Goal: Task Accomplishment & Management: Use online tool/utility

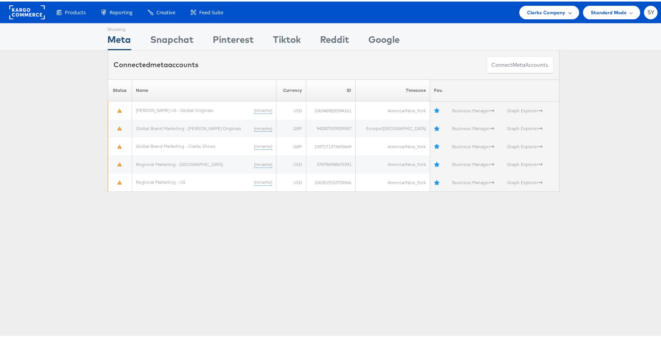
click at [549, 12] on span "Clarks Company" at bounding box center [546, 11] width 39 height 8
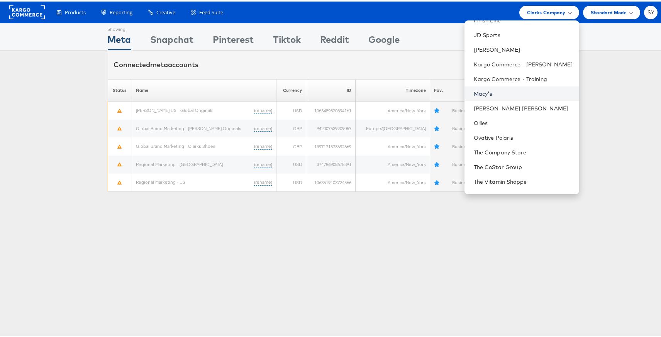
scroll to position [40, 0]
click at [520, 133] on link "Ovative Polaris" at bounding box center [523, 136] width 99 height 8
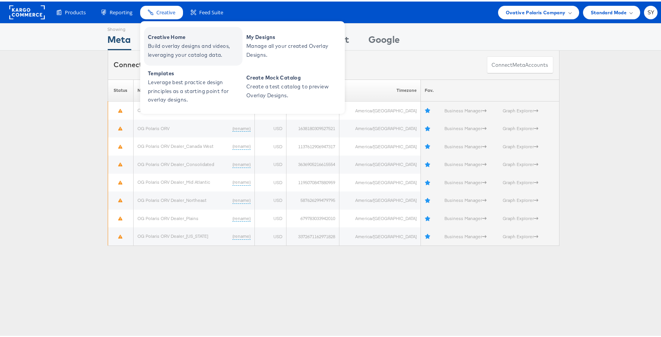
click at [189, 46] on span "Build overlay designs and videos, leveraging your catalog data." at bounding box center [194, 49] width 93 height 18
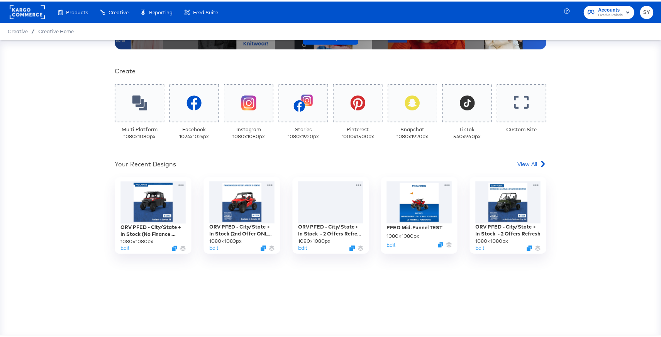
scroll to position [144, 0]
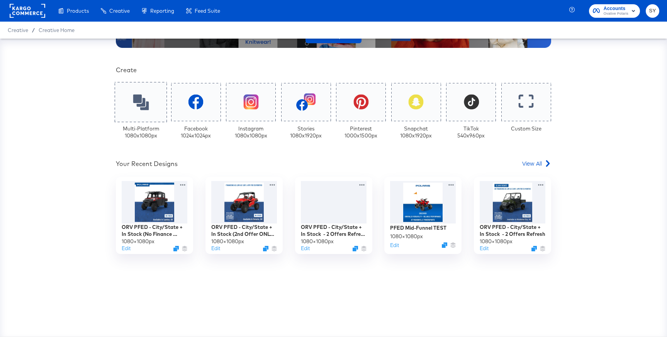
click at [139, 100] on icon at bounding box center [141, 102] width 16 height 16
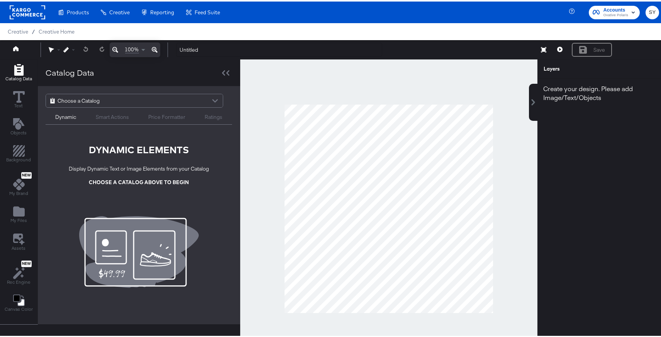
click at [166, 101] on div "Choose a Catalog" at bounding box center [134, 99] width 177 height 13
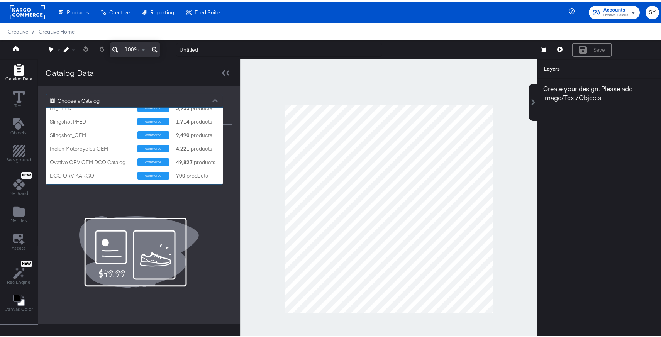
scroll to position [76, 0]
click at [97, 144] on div "Indian Motorcycles OEM" at bounding box center [91, 145] width 82 height 7
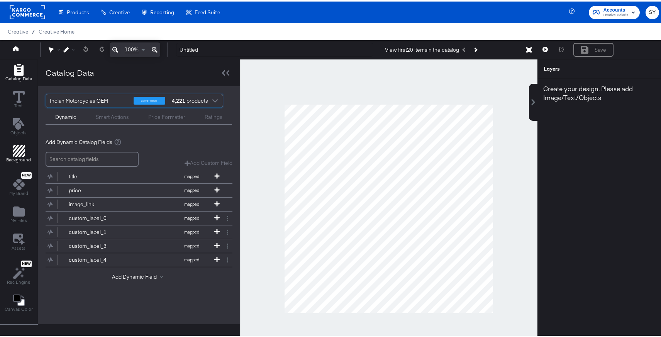
click at [18, 150] on icon "Add Rectangle" at bounding box center [19, 150] width 12 height 12
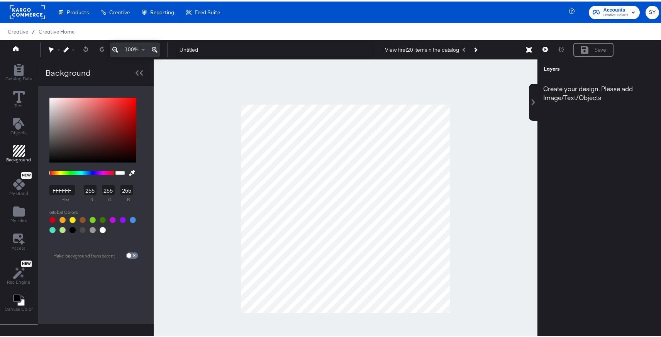
click at [90, 134] on div at bounding box center [92, 128] width 87 height 65
type input "6A3737"
type input "106"
type input "55"
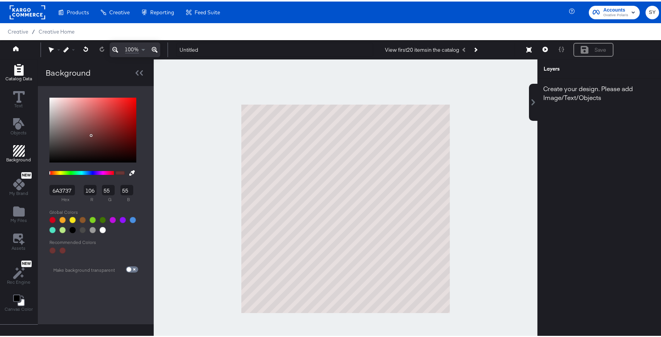
click at [22, 76] on span "Catalog Data" at bounding box center [18, 77] width 27 height 6
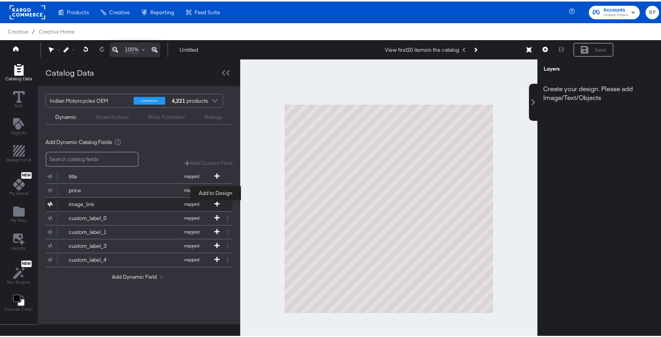
click at [219, 202] on span at bounding box center [217, 203] width 8 height 7
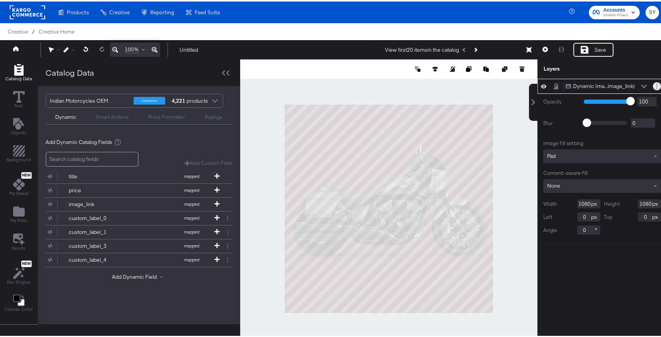
click at [656, 84] on icon "Layer Options" at bounding box center [656, 84] width 1 height 5
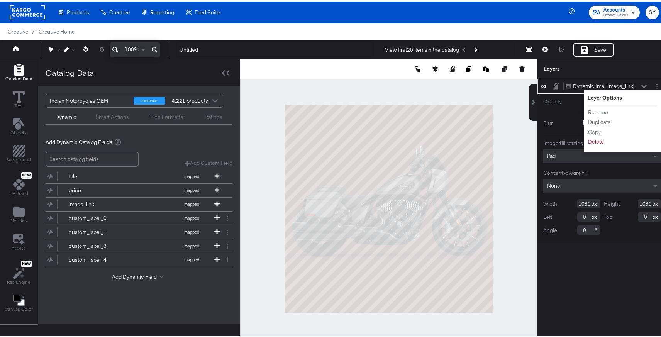
click at [642, 51] on div "Untitled View first 20 items in the catalog Save" at bounding box center [414, 48] width 489 height 15
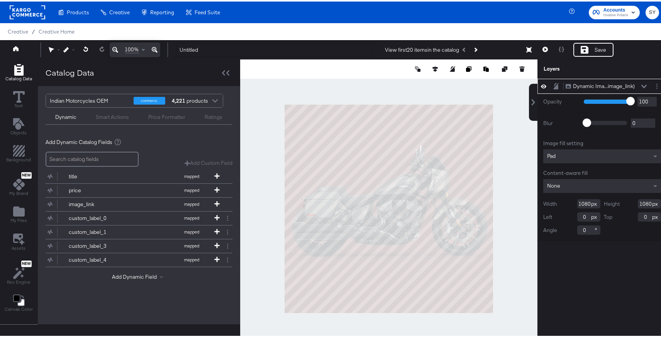
click at [325, 82] on div at bounding box center [388, 207] width 297 height 299
click at [109, 118] on div "Smart Actions" at bounding box center [112, 115] width 33 height 7
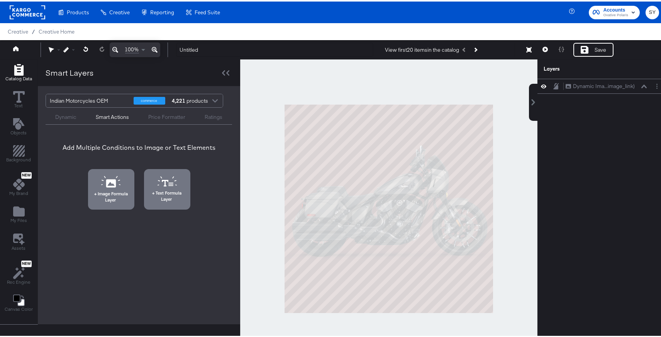
click at [72, 113] on div "Dynamic" at bounding box center [65, 115] width 21 height 7
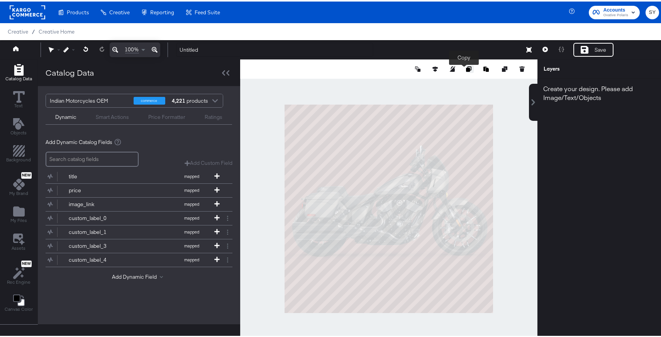
click at [466, 65] on icon "Copy image" at bounding box center [468, 67] width 5 height 5
click at [503, 149] on div at bounding box center [388, 207] width 297 height 299
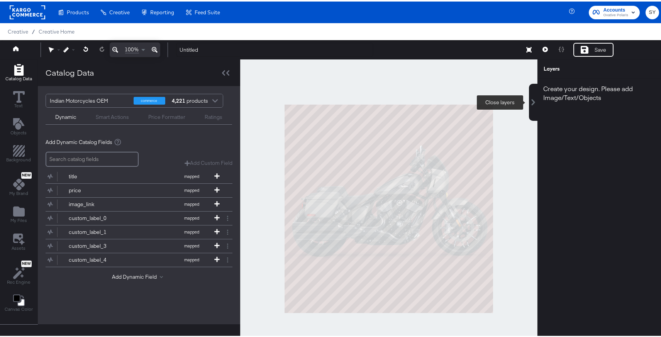
click at [531, 105] on button at bounding box center [533, 100] width 8 height 37
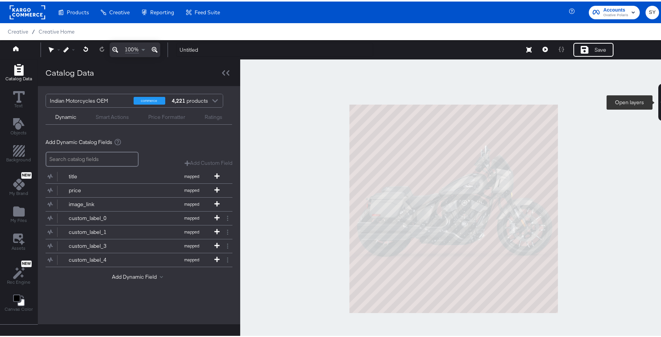
click at [658, 109] on button at bounding box center [662, 100] width 8 height 37
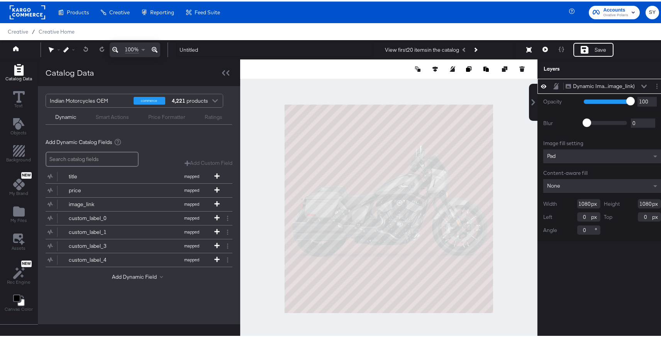
click at [634, 85] on div "Dynamic Ima...image_link) Dynamic Image (image_link)" at bounding box center [606, 85] width 82 height 8
click at [638, 87] on div "Dynamic Ima...image_link) Dynamic Image (image_link)" at bounding box center [606, 85] width 82 height 8
click at [656, 85] on icon "Layer Options" at bounding box center [656, 84] width 1 height 5
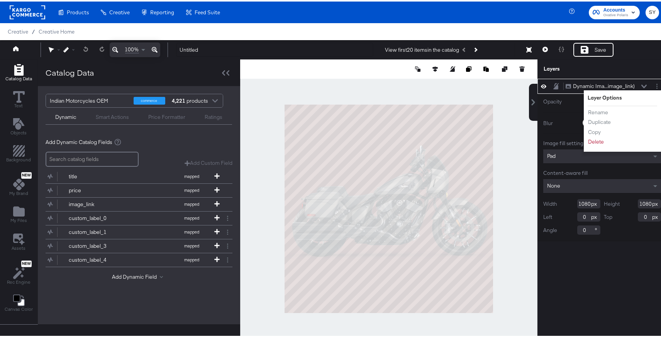
click at [601, 284] on div "Dynamic Ima...image_link) Dynamic Image (image_link) Layer Options Rename Dupli…" at bounding box center [601, 211] width 129 height 268
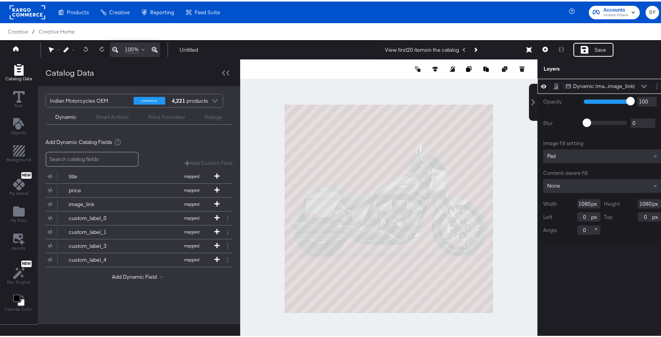
click at [409, 80] on div at bounding box center [388, 207] width 297 height 299
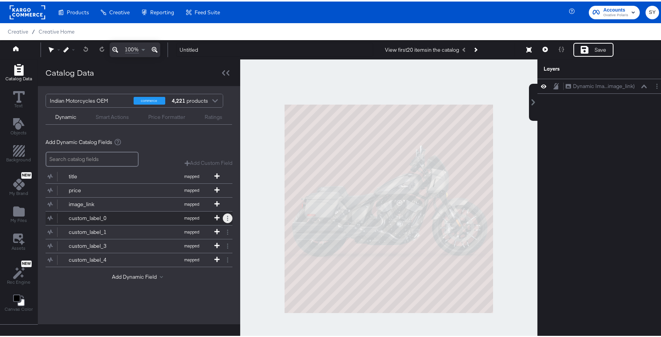
click at [227, 216] on button at bounding box center [228, 217] width 10 height 10
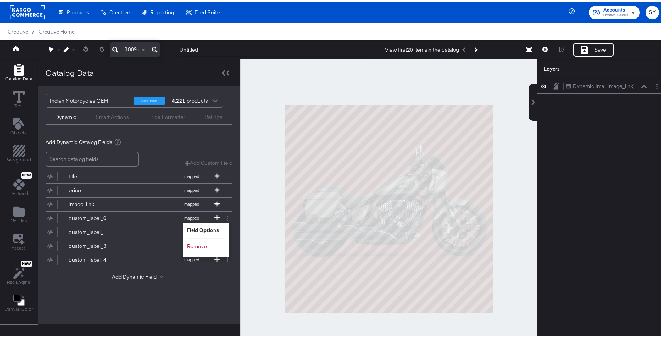
click at [266, 217] on div at bounding box center [388, 207] width 297 height 299
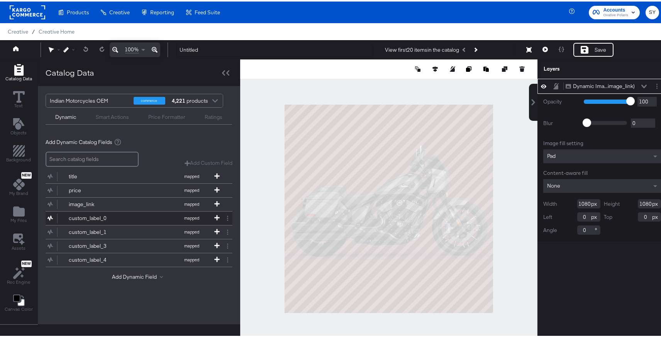
click at [122, 213] on button "custom_label_0 mapped" at bounding box center [134, 217] width 177 height 14
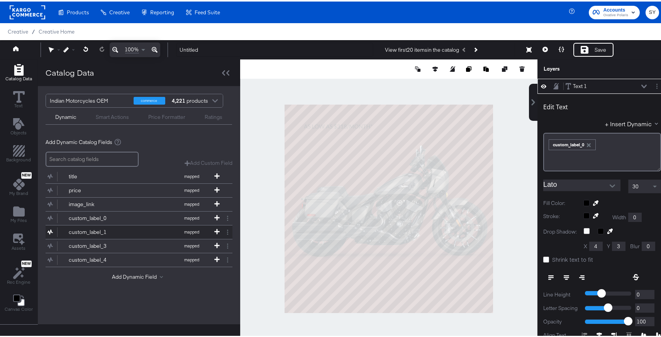
click at [122, 228] on div "custom_label_1" at bounding box center [97, 230] width 56 height 7
type input "242"
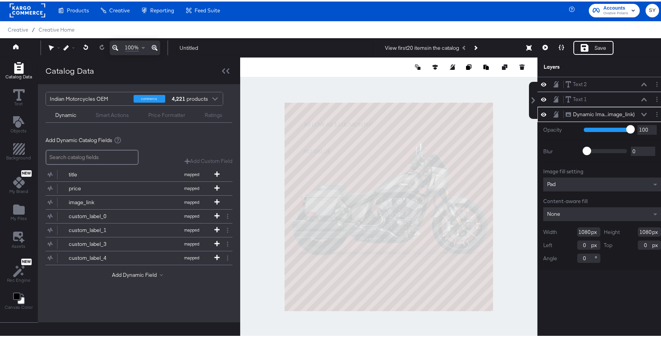
scroll to position [15, 0]
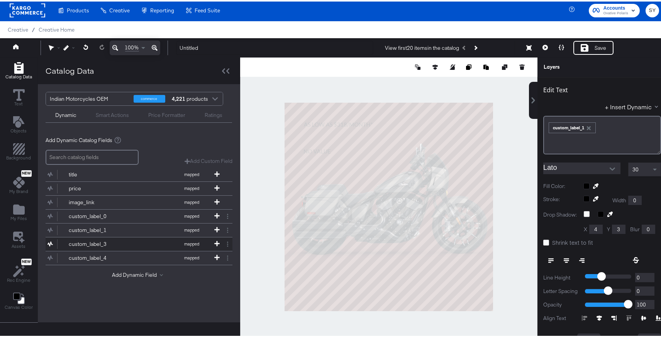
click at [139, 240] on button "custom_label_3 mapped" at bounding box center [134, 243] width 177 height 14
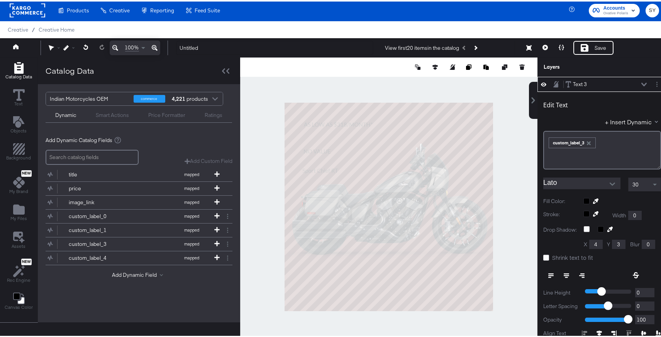
type input "108"
type input "342"
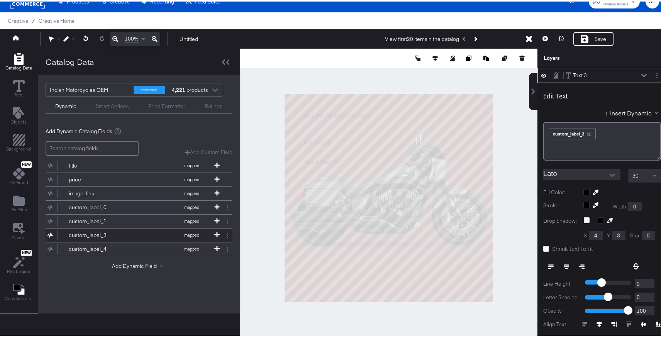
scroll to position [18, 0]
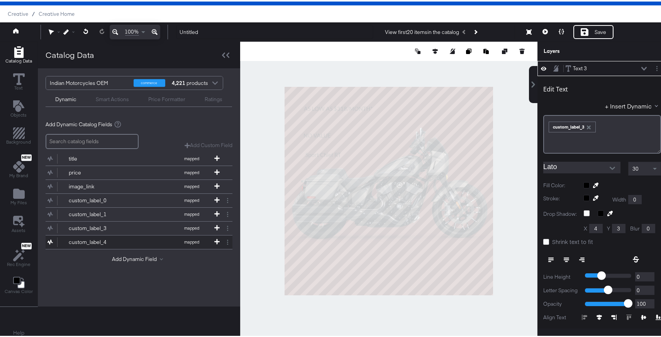
click at [137, 239] on button "custom_label_4 mapped" at bounding box center [134, 241] width 177 height 14
type input "572"
type input "86"
type input "327"
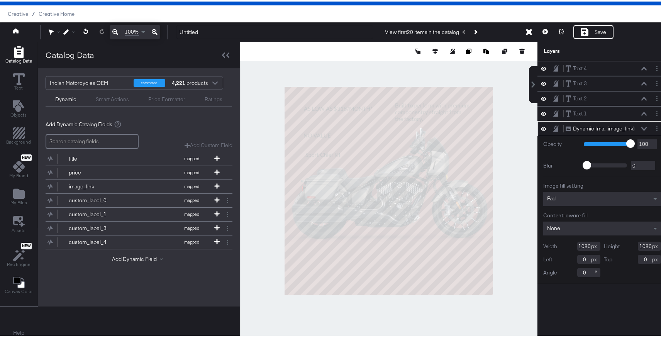
scroll to position [0, 0]
click at [14, 85] on div "Text" at bounding box center [19, 81] width 12 height 18
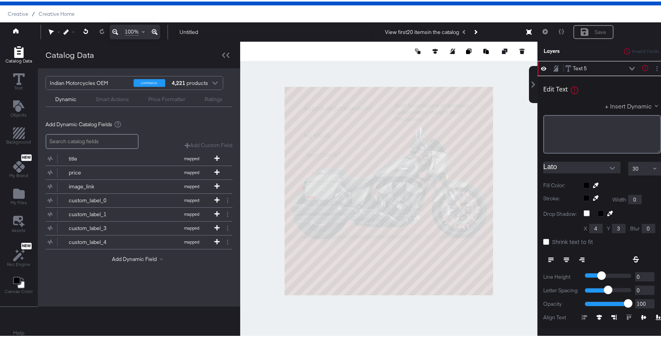
click at [622, 104] on button "+ Insert Dynamic" at bounding box center [633, 104] width 56 height 8
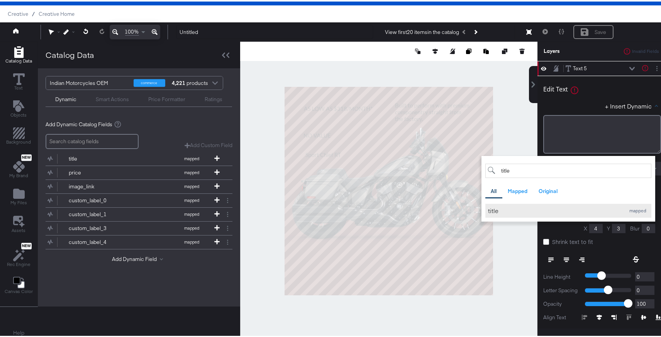
type input "title"
click at [530, 210] on div "title" at bounding box center [555, 209] width 134 height 8
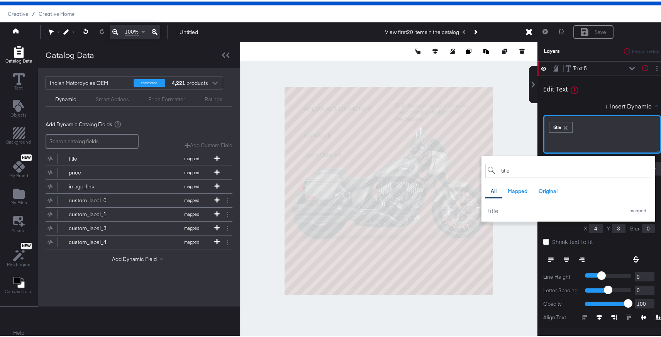
click at [630, 134] on div "﻿ ﻿ title ﻿" at bounding box center [602, 133] width 118 height 39
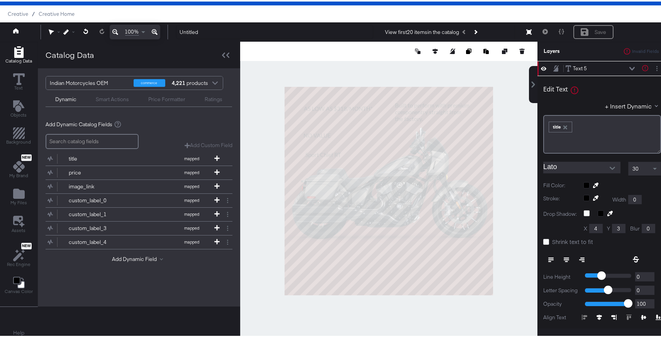
click at [601, 94] on div "Edit Text Text is too short (minimum is 1 characters) + Insert Dynamic ﻿ ﻿ titl…" at bounding box center [602, 115] width 118 height 75
type input "208"
type input "886"
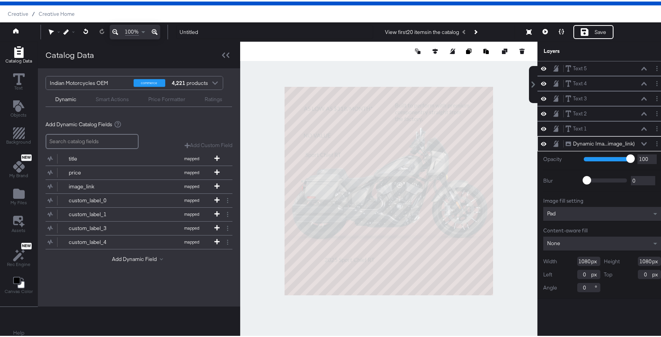
click at [507, 177] on div at bounding box center [388, 189] width 297 height 299
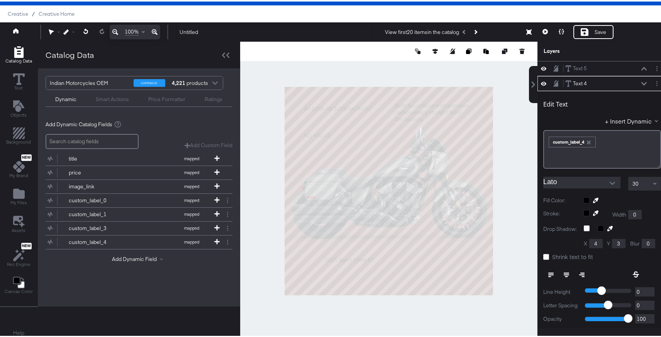
scroll to position [15, 0]
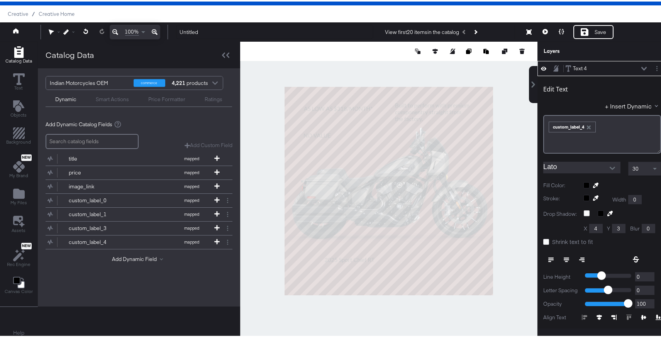
type input "666"
type input "100"
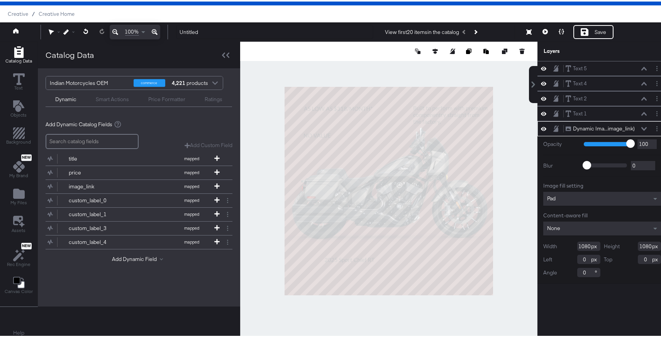
type input "-74"
type input "22"
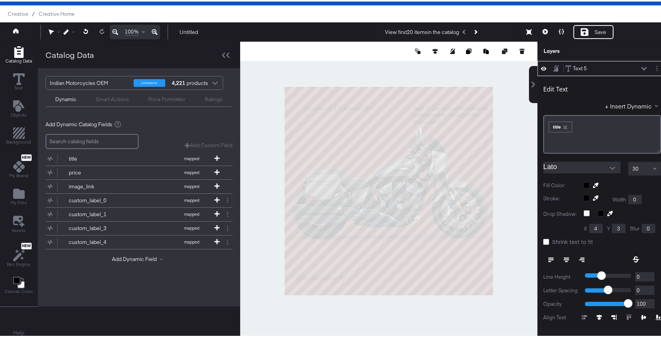
type input "38"
type input "958"
type input "622"
type input "932"
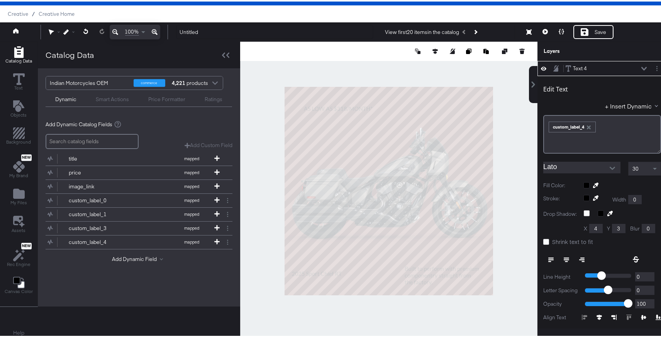
click at [395, 77] on div at bounding box center [388, 189] width 297 height 299
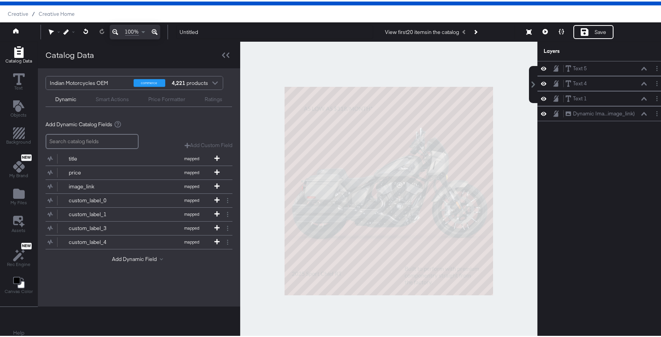
scroll to position [0, 0]
click at [473, 55] on div at bounding box center [388, 189] width 297 height 299
click at [542, 29] on icon at bounding box center [544, 29] width 5 height 5
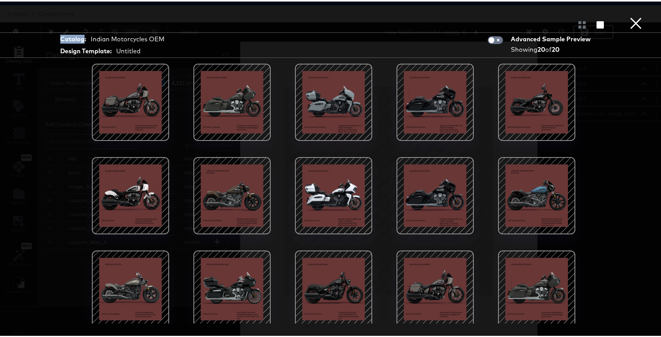
click at [628, 15] on button "×" at bounding box center [635, 7] width 15 height 15
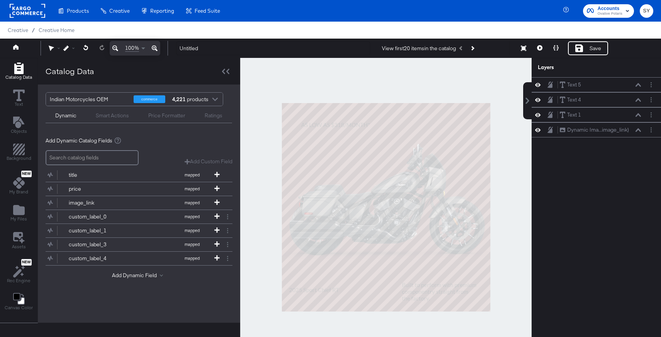
scroll to position [18, 0]
